Goal: Transaction & Acquisition: Subscribe to service/newsletter

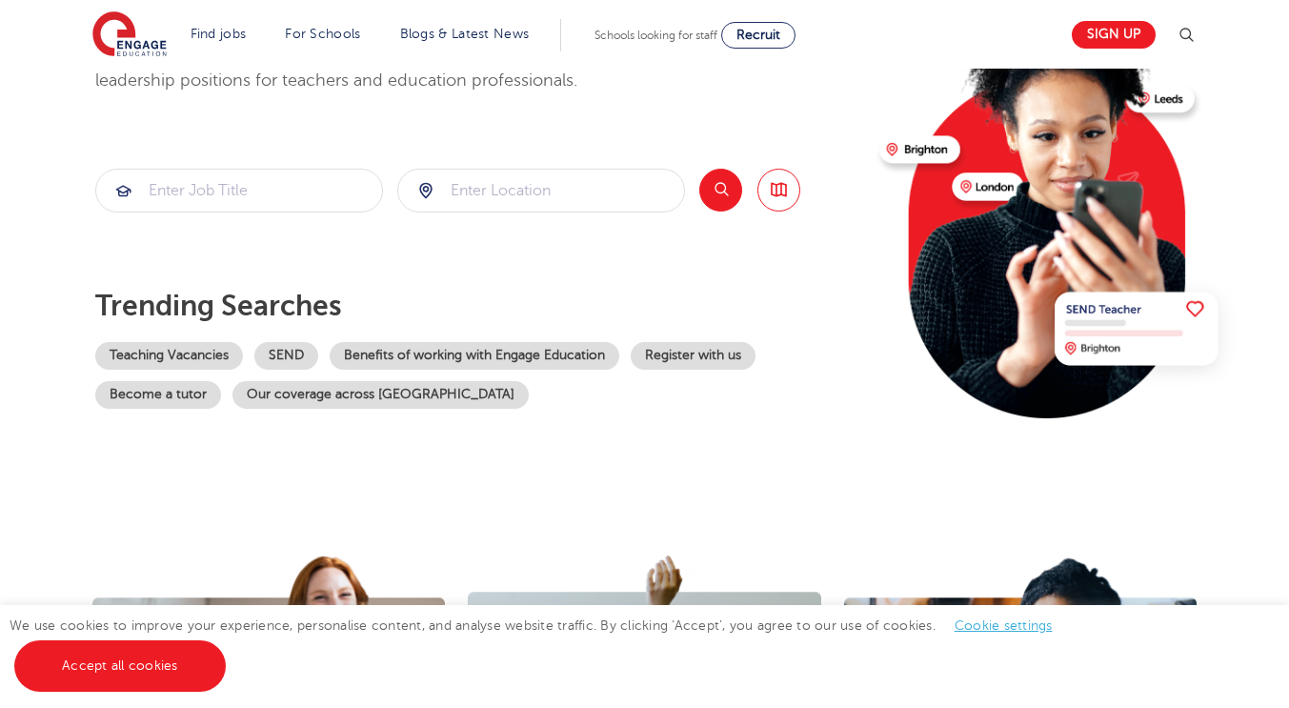
scroll to position [286, 0]
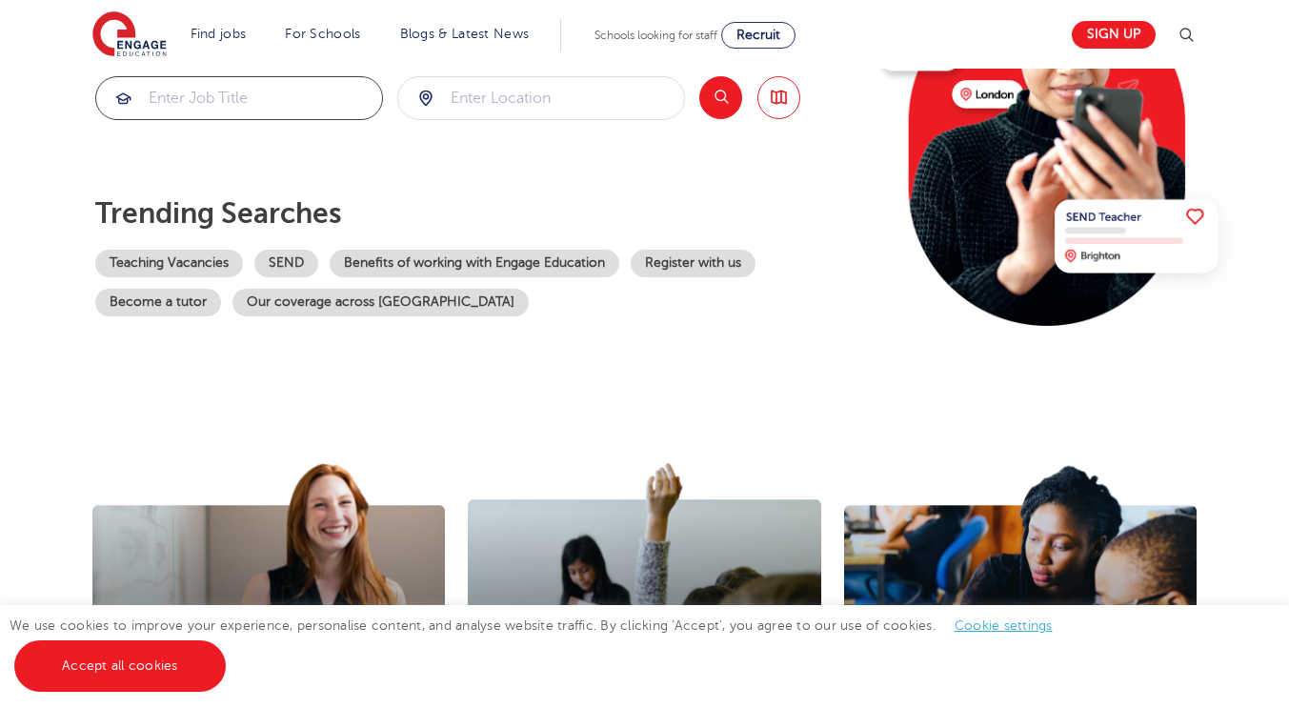
click at [256, 99] on input "search" at bounding box center [239, 98] width 286 height 42
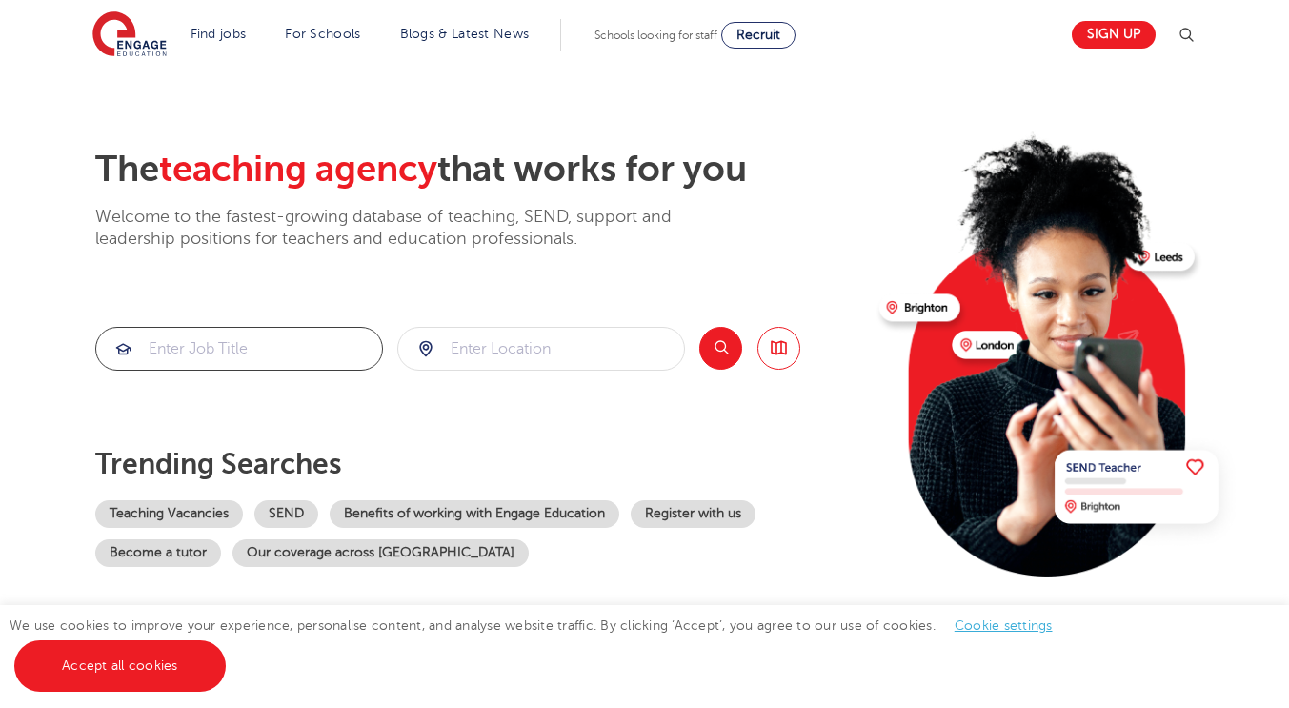
scroll to position [0, 0]
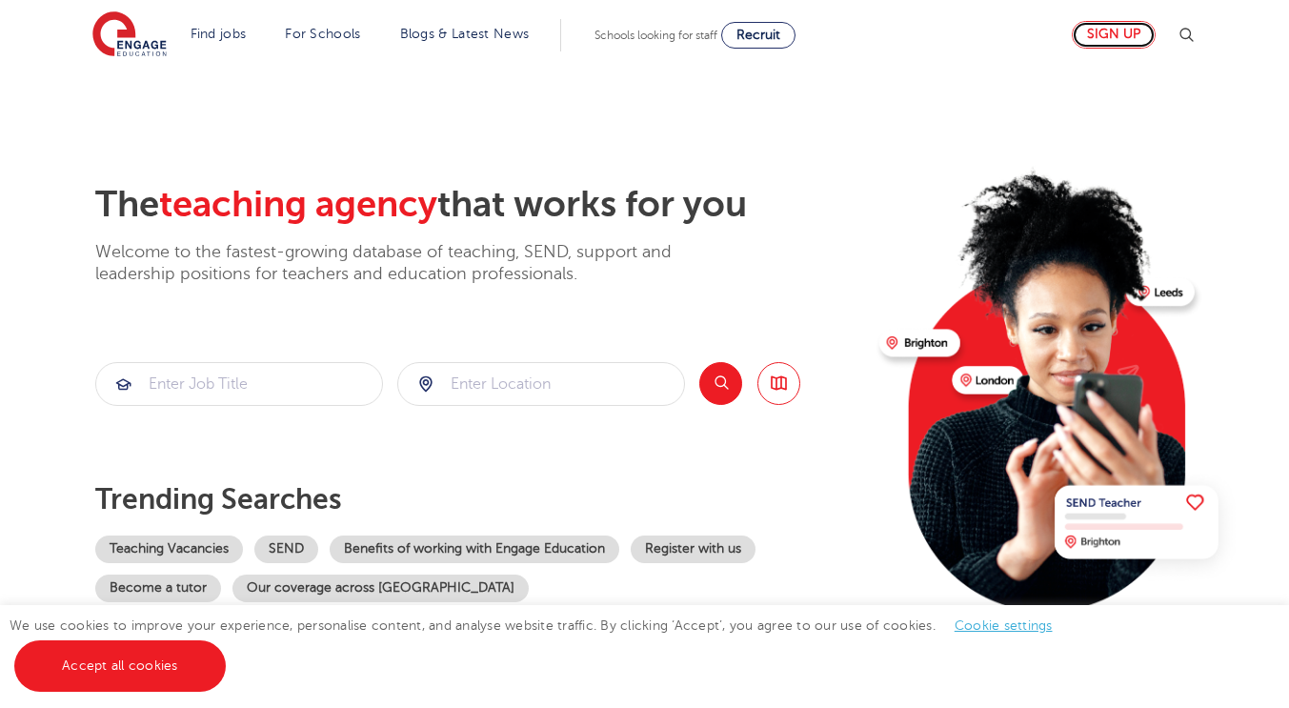
click at [1110, 28] on link "Sign up" at bounding box center [1114, 35] width 84 height 28
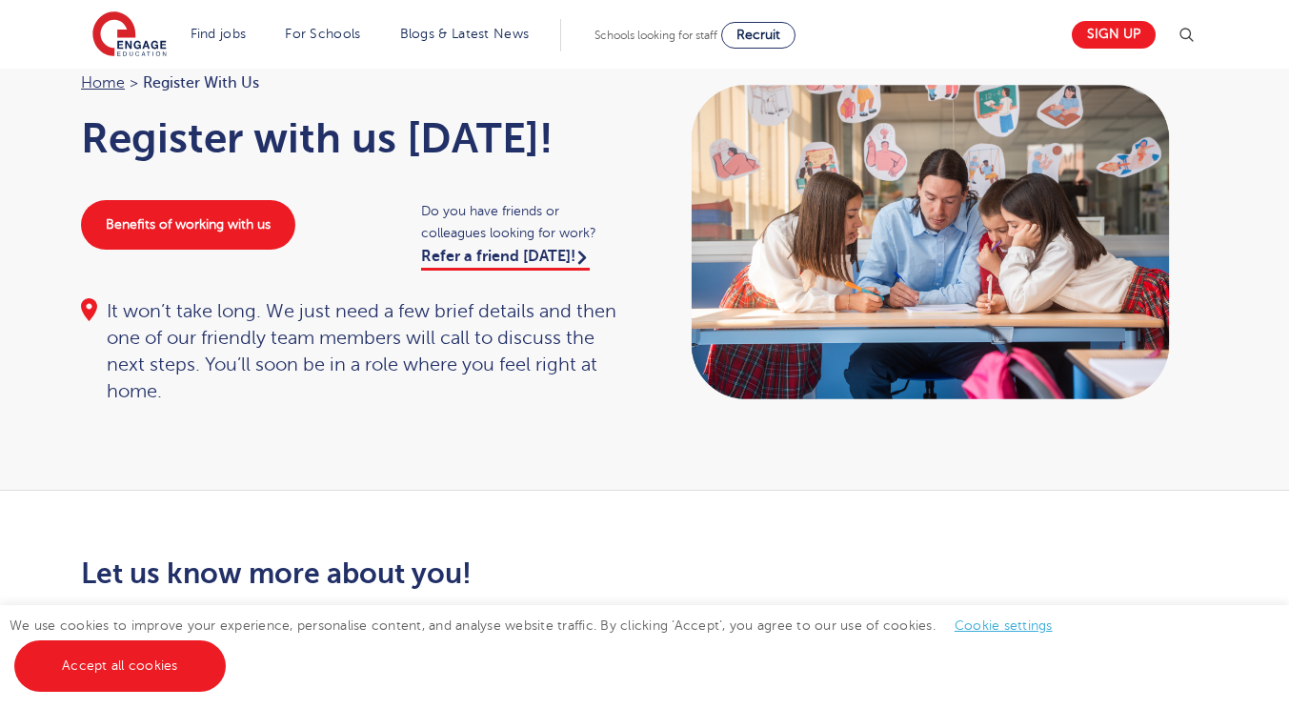
scroll to position [191, 0]
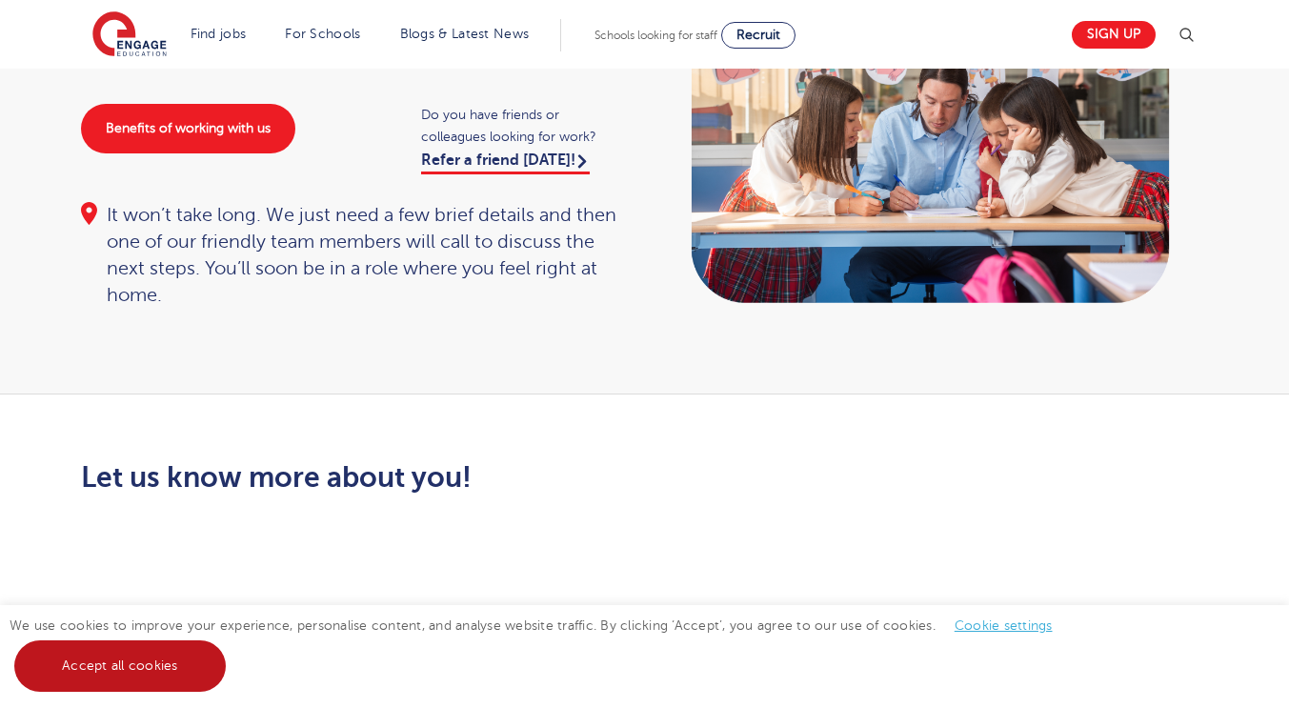
click at [179, 668] on link "Accept all cookies" at bounding box center [120, 665] width 212 height 51
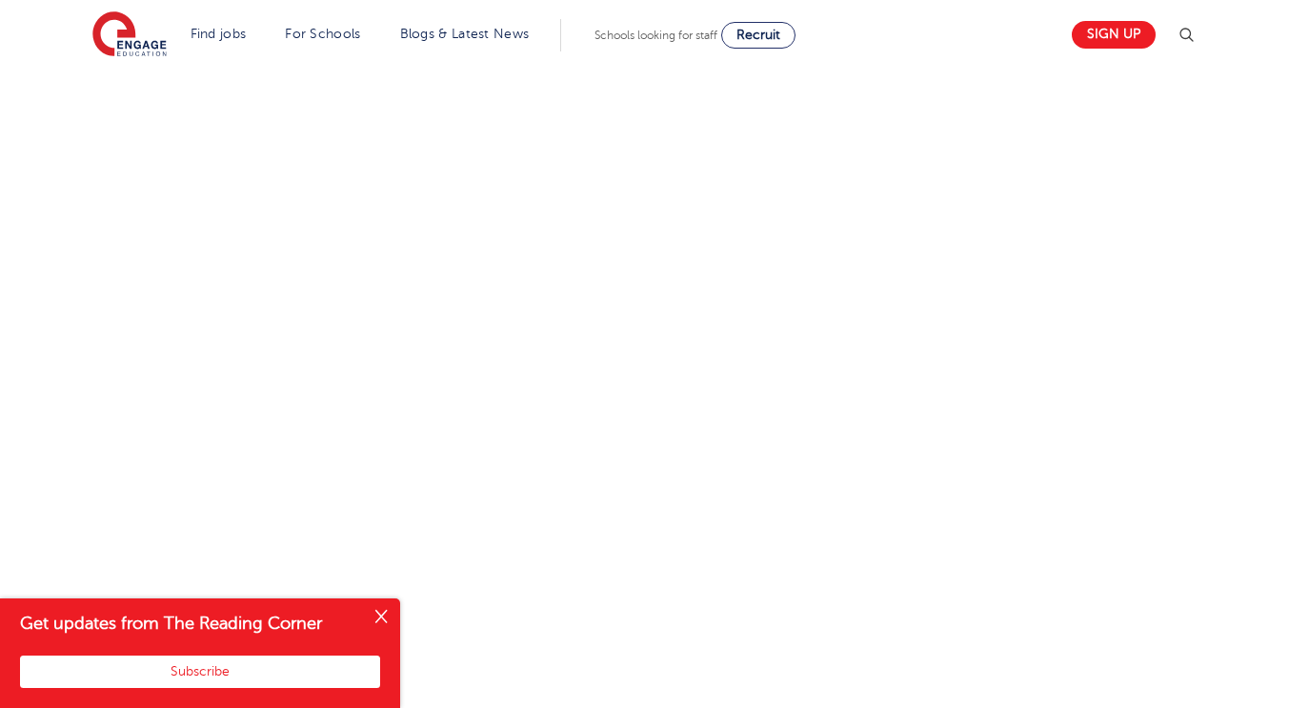
scroll to position [1048, 0]
click at [1093, 503] on div "Let us know more about you!" at bounding box center [645, 123] width 1156 height 1039
click at [389, 613] on button "Close" at bounding box center [381, 617] width 38 height 38
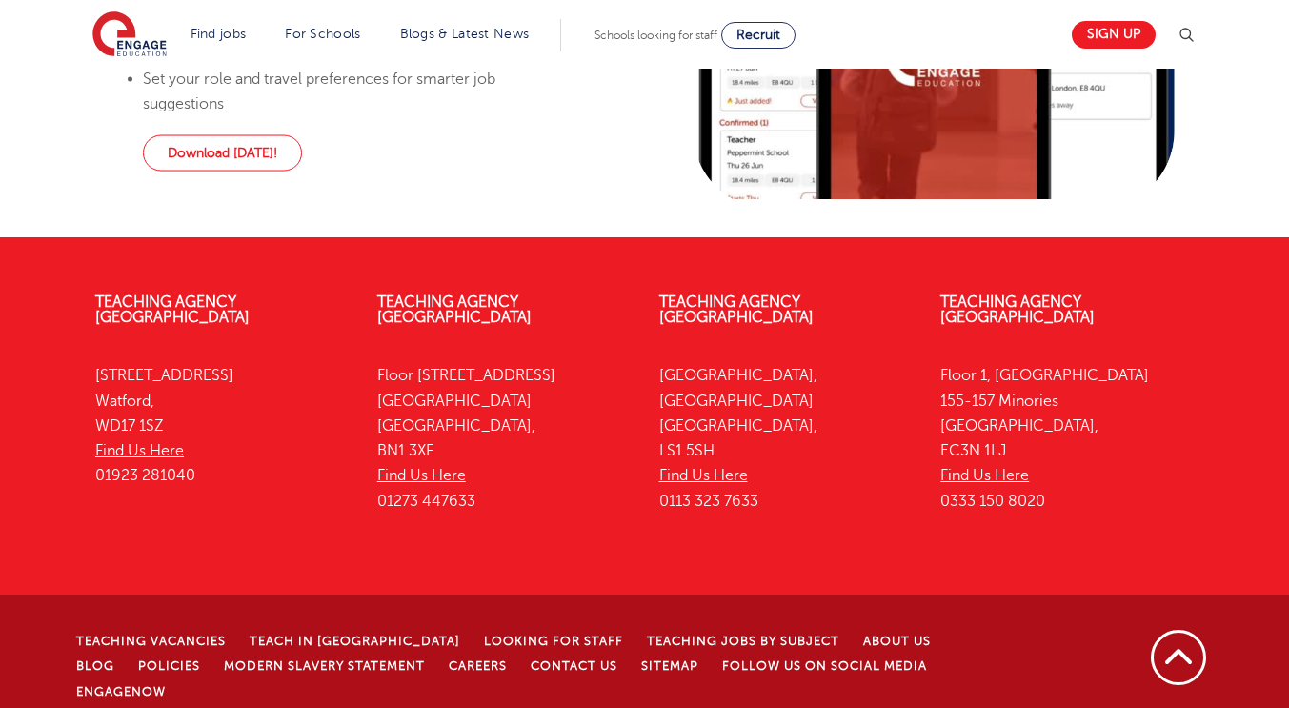
scroll to position [1509, 0]
